Goal: Check status

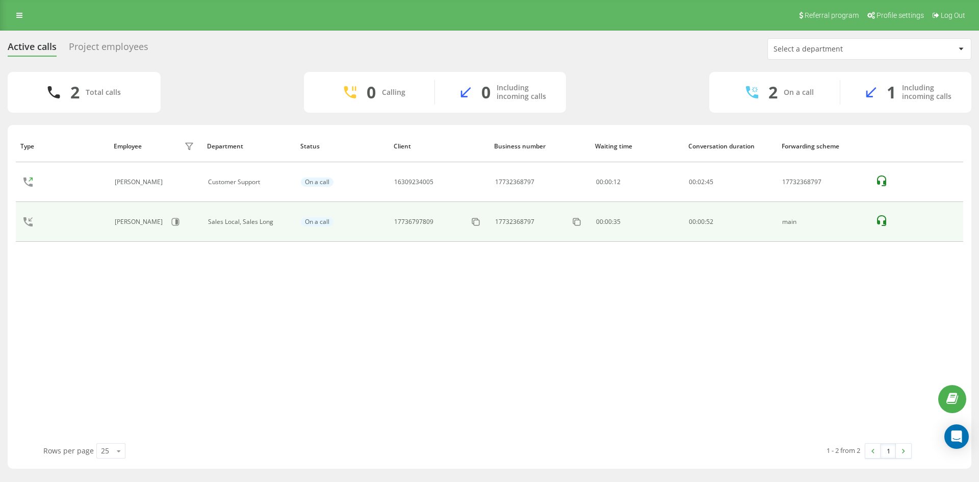
click at [701, 224] on span "00" at bounding box center [700, 221] width 7 height 9
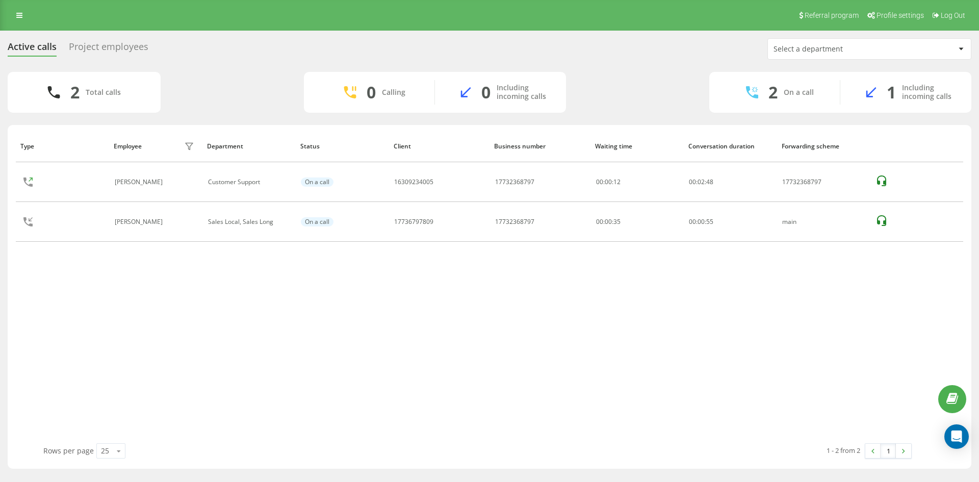
click at [126, 43] on div "Project employees" at bounding box center [109, 49] width 80 height 16
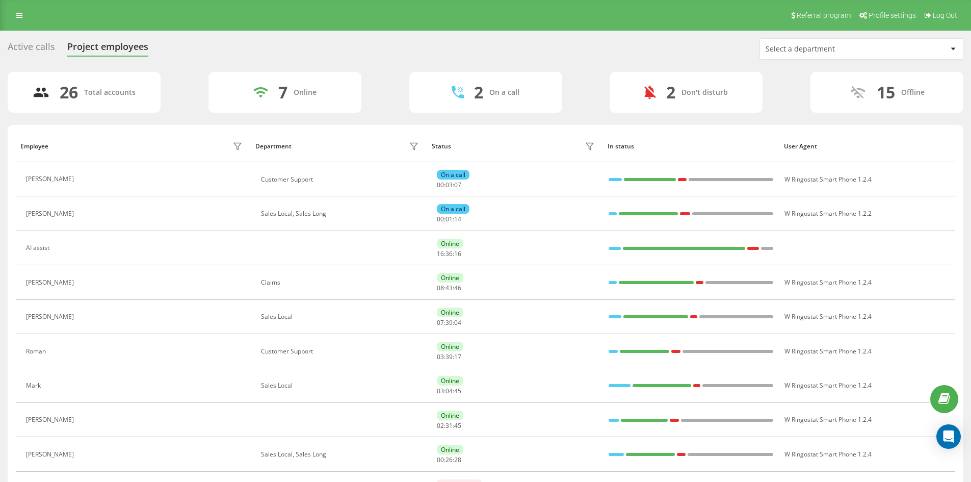
click at [816, 54] on div "Select a department" at bounding box center [861, 49] width 203 height 20
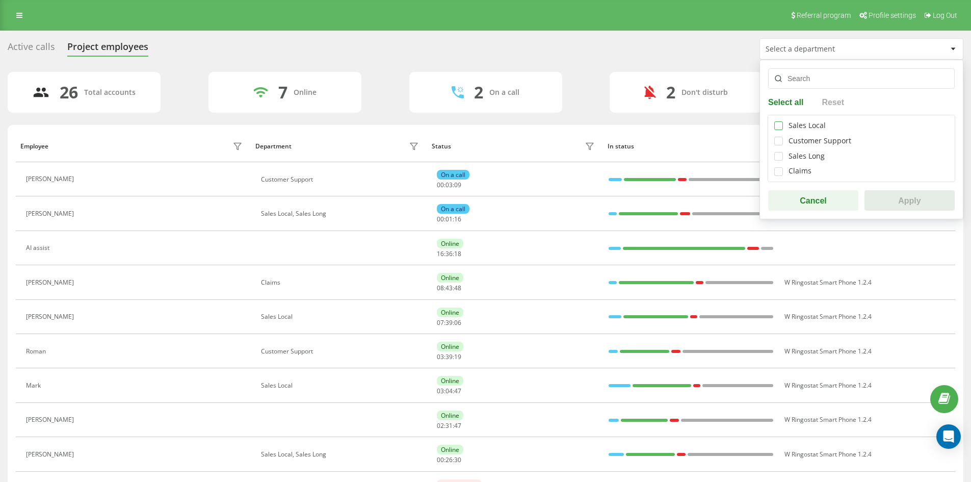
click at [780, 121] on label at bounding box center [778, 121] width 9 height 0
checkbox input "true"
click at [775, 152] on label at bounding box center [778, 152] width 9 height 0
checkbox input "true"
click at [886, 198] on button "Apply" at bounding box center [909, 200] width 90 height 20
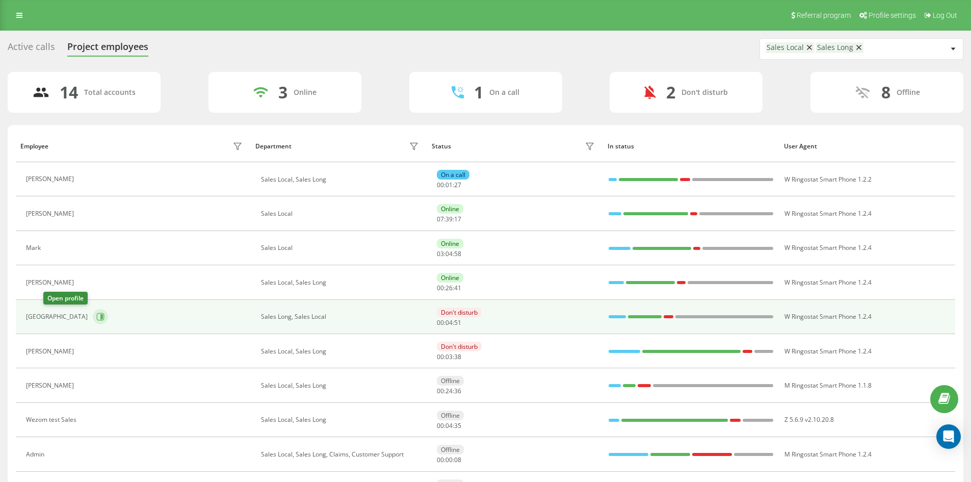
click at [96, 317] on icon at bounding box center [100, 316] width 8 height 8
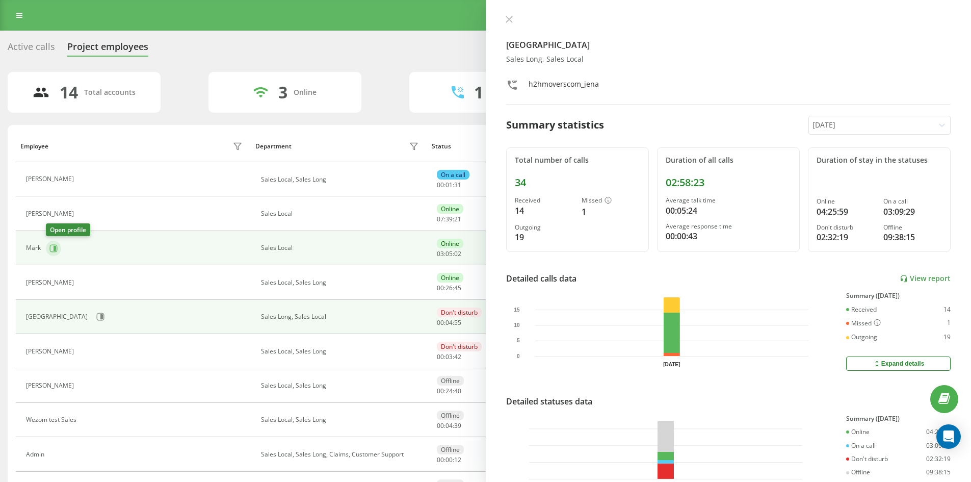
click at [52, 250] on icon at bounding box center [53, 248] width 8 height 8
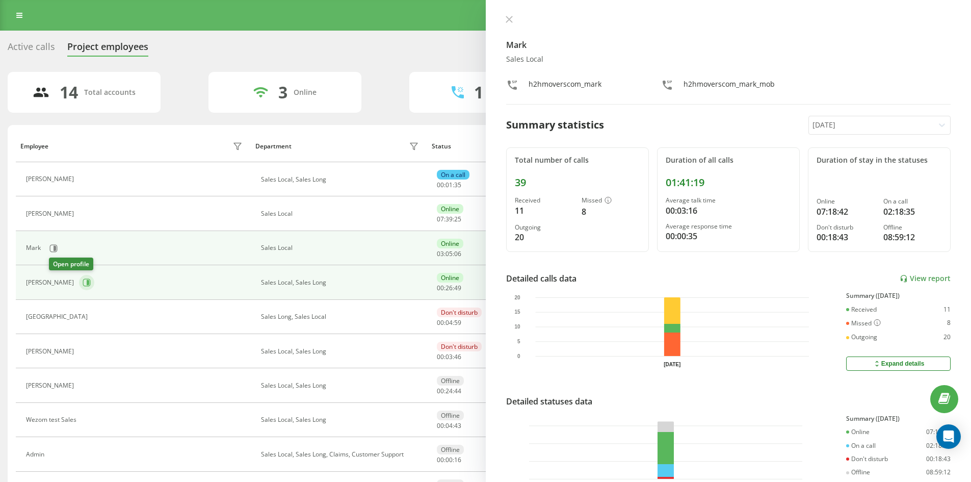
click at [79, 285] on button at bounding box center [86, 282] width 15 height 15
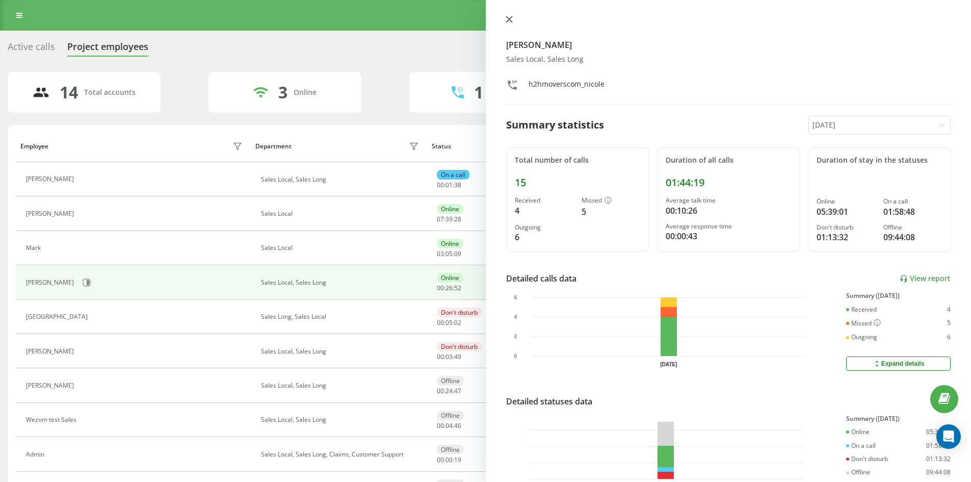
click at [513, 18] on button at bounding box center [509, 20] width 13 height 10
